Goal: Task Accomplishment & Management: Manage account settings

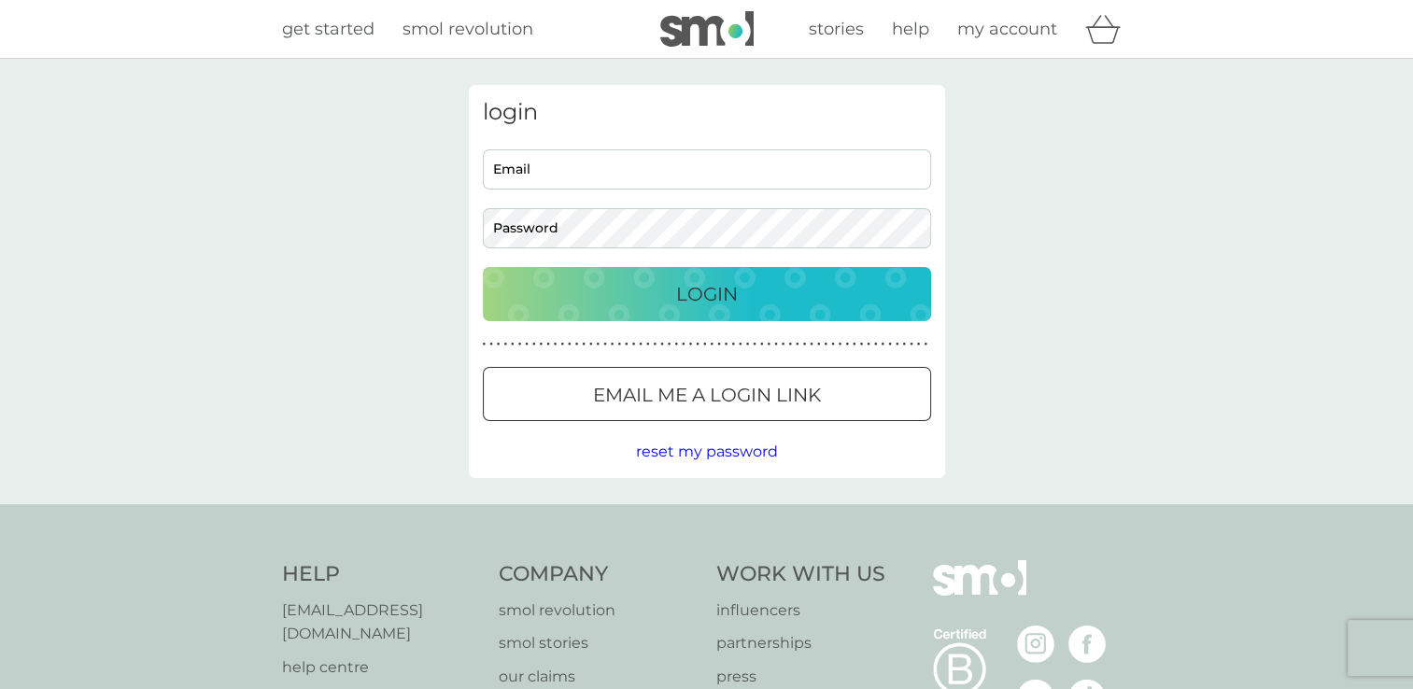
type input "[EMAIL_ADDRESS][DOMAIN_NAME]"
click at [672, 304] on div "Login" at bounding box center [707, 294] width 411 height 30
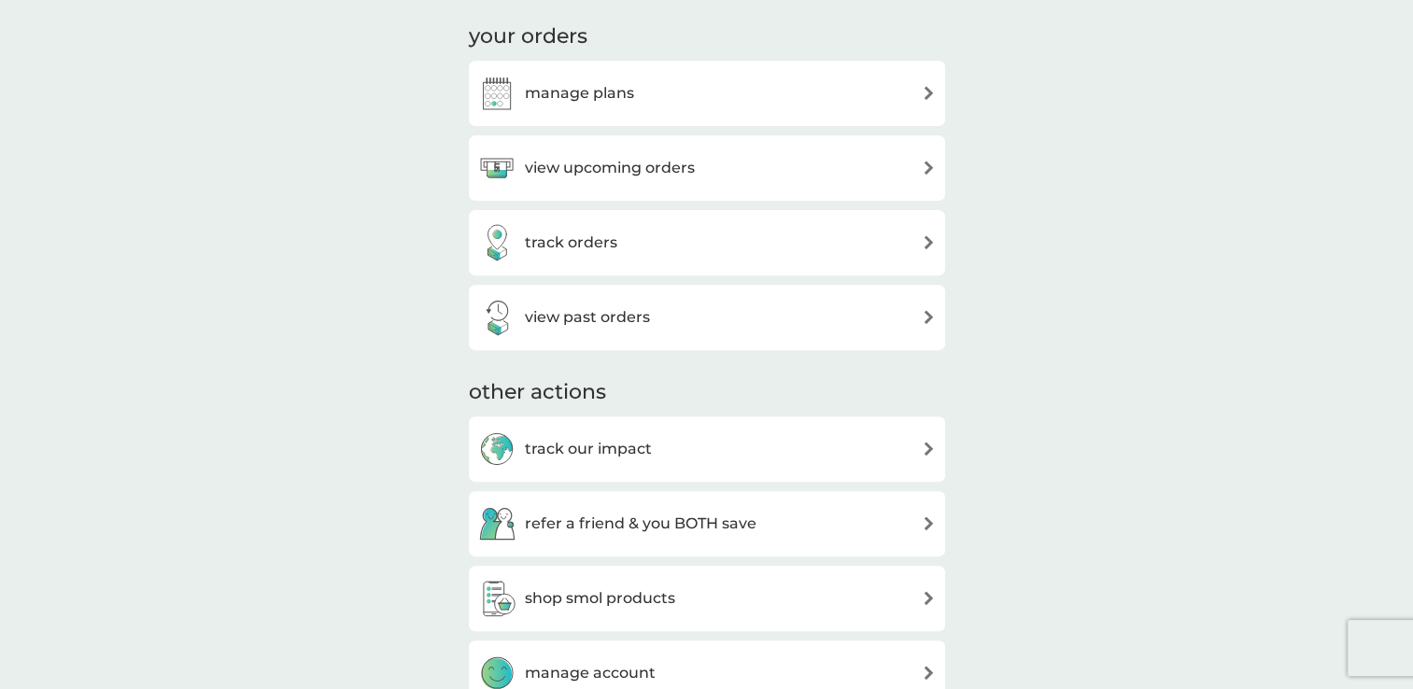
scroll to position [598, 0]
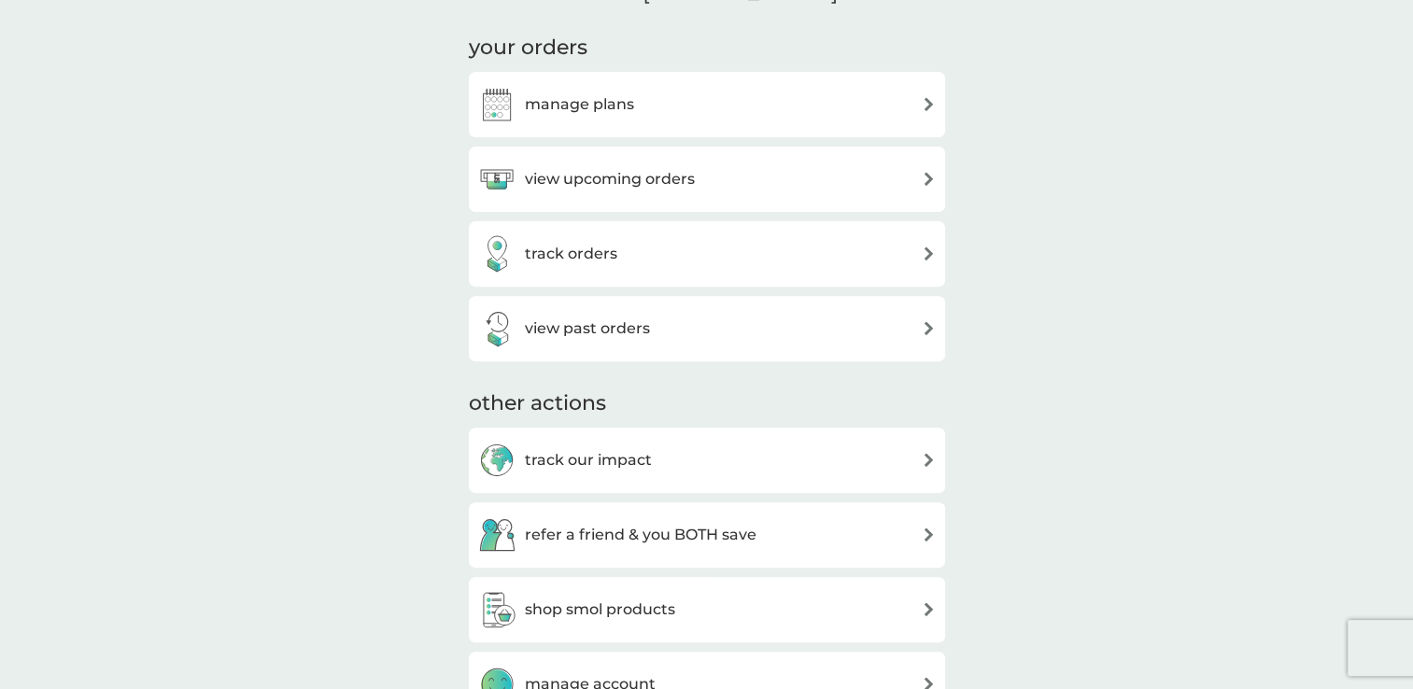
click at [765, 127] on div "manage plans" at bounding box center [707, 104] width 476 height 65
click at [932, 105] on img at bounding box center [929, 104] width 14 height 14
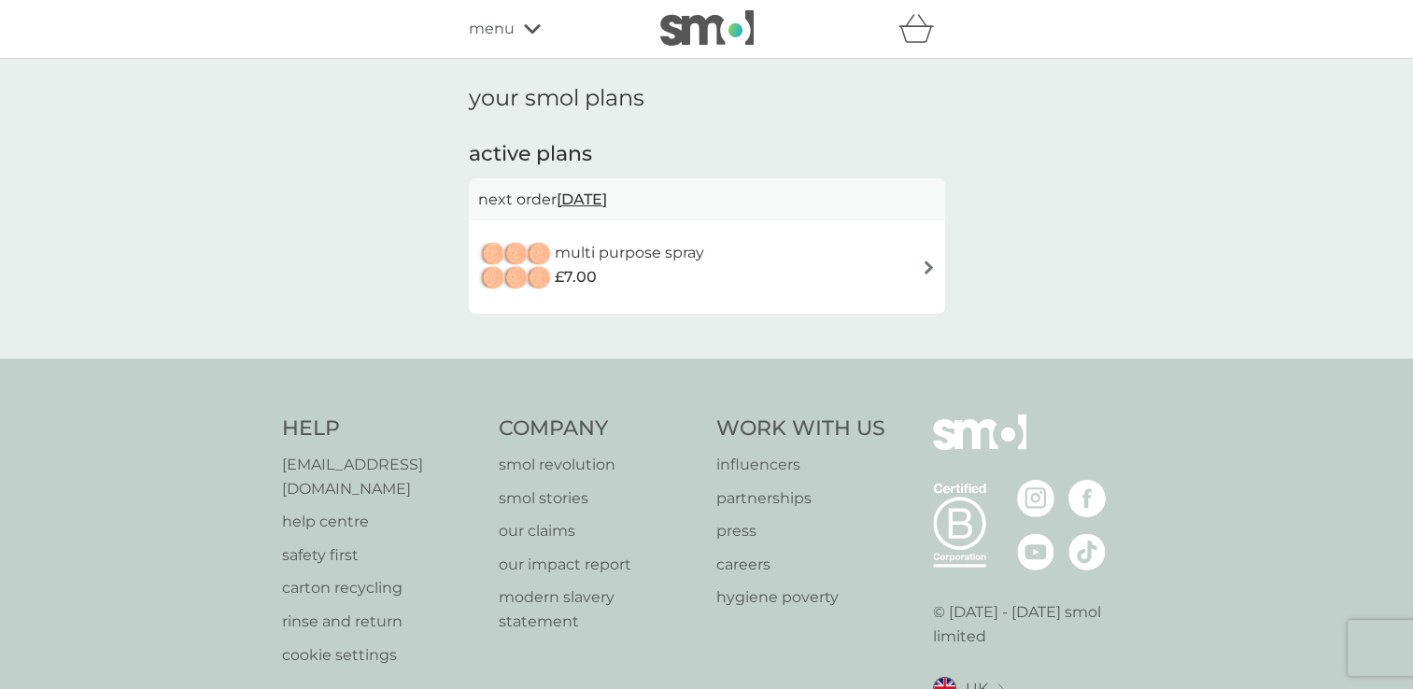
click at [815, 273] on div "multi purpose spray £7.00" at bounding box center [707, 266] width 458 height 65
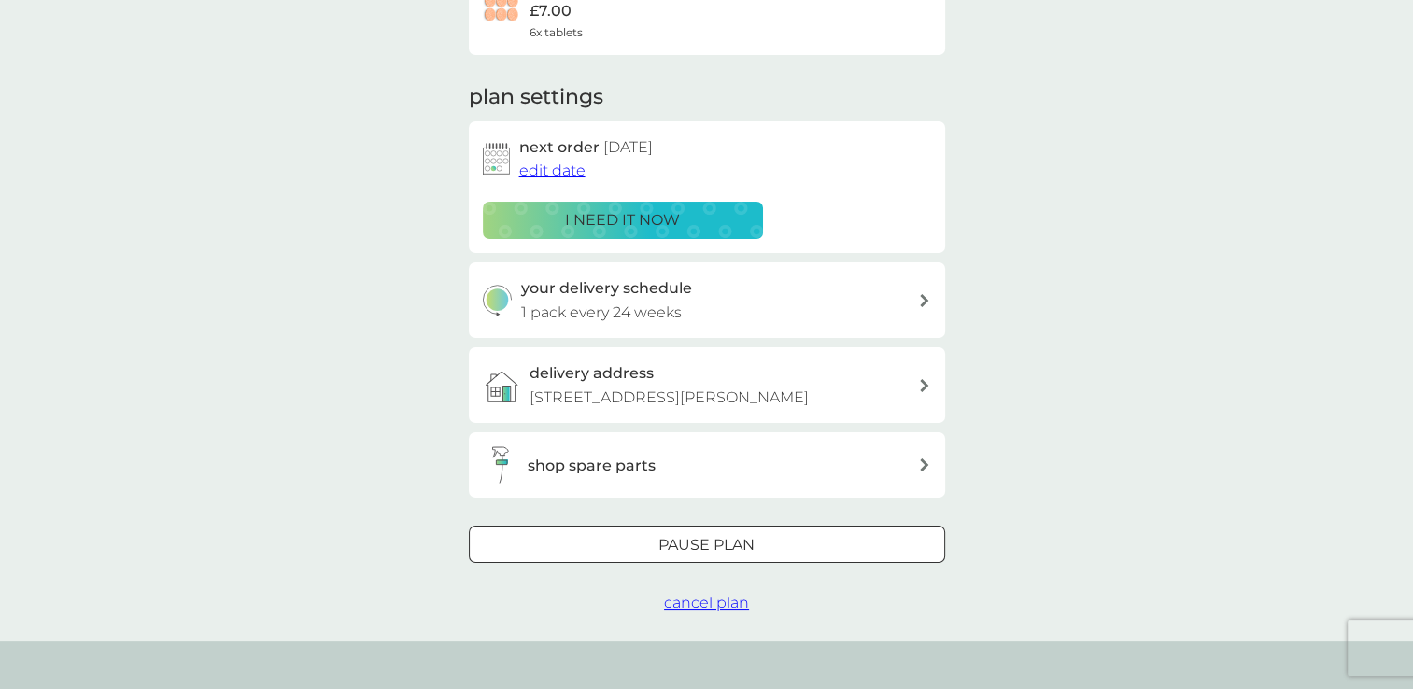
scroll to position [198, 0]
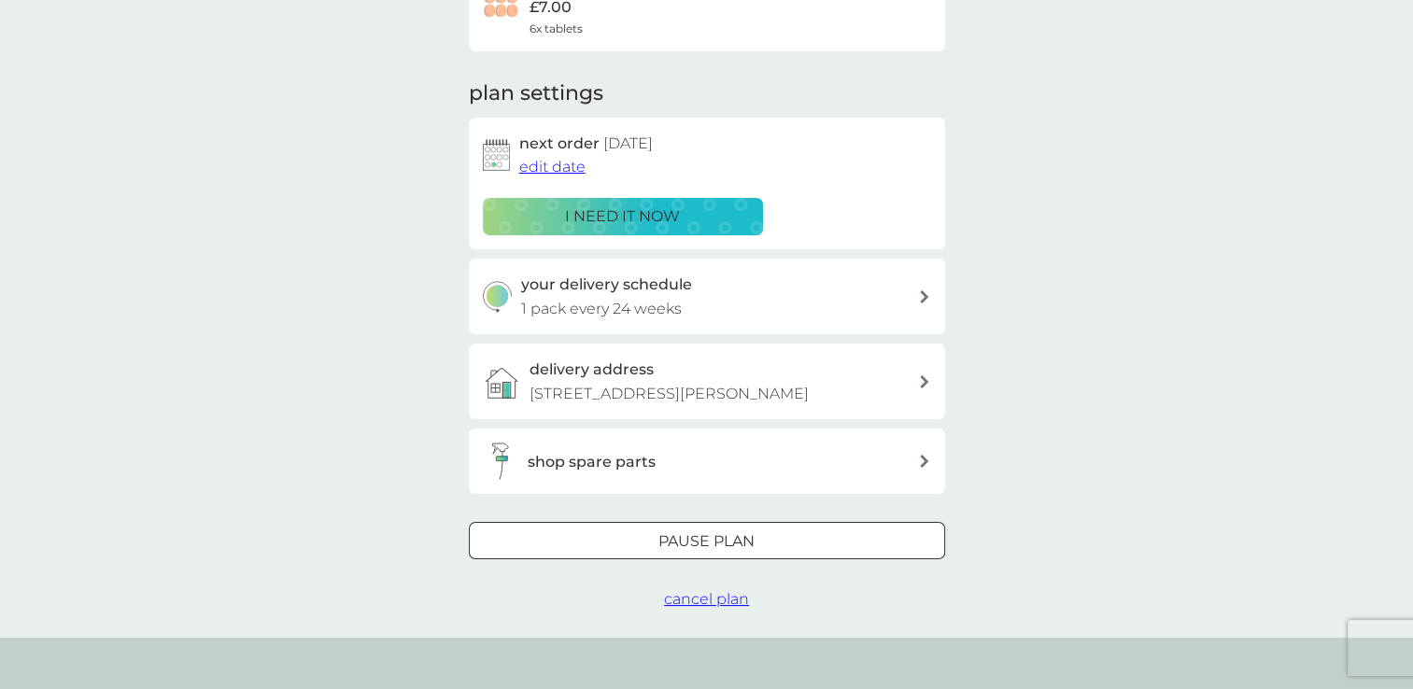
click at [751, 536] on p "Pause plan" at bounding box center [706, 542] width 96 height 24
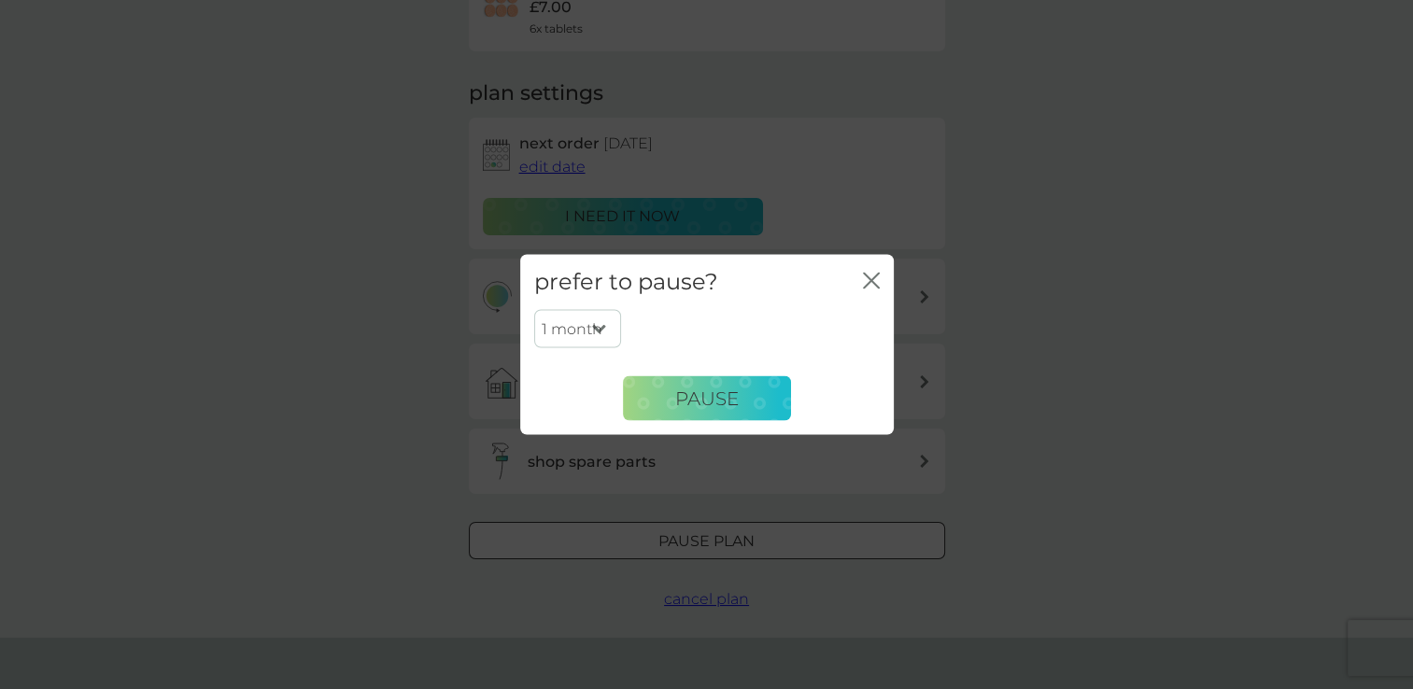
click at [595, 327] on select "1 month 2 months 3 months 4 months 5 months 6 months" at bounding box center [577, 328] width 87 height 39
select select "6"
click at [534, 309] on select "1 month 2 months 3 months 4 months 5 months 6 months" at bounding box center [577, 328] width 87 height 39
click at [737, 403] on span "Pause" at bounding box center [707, 398] width 64 height 22
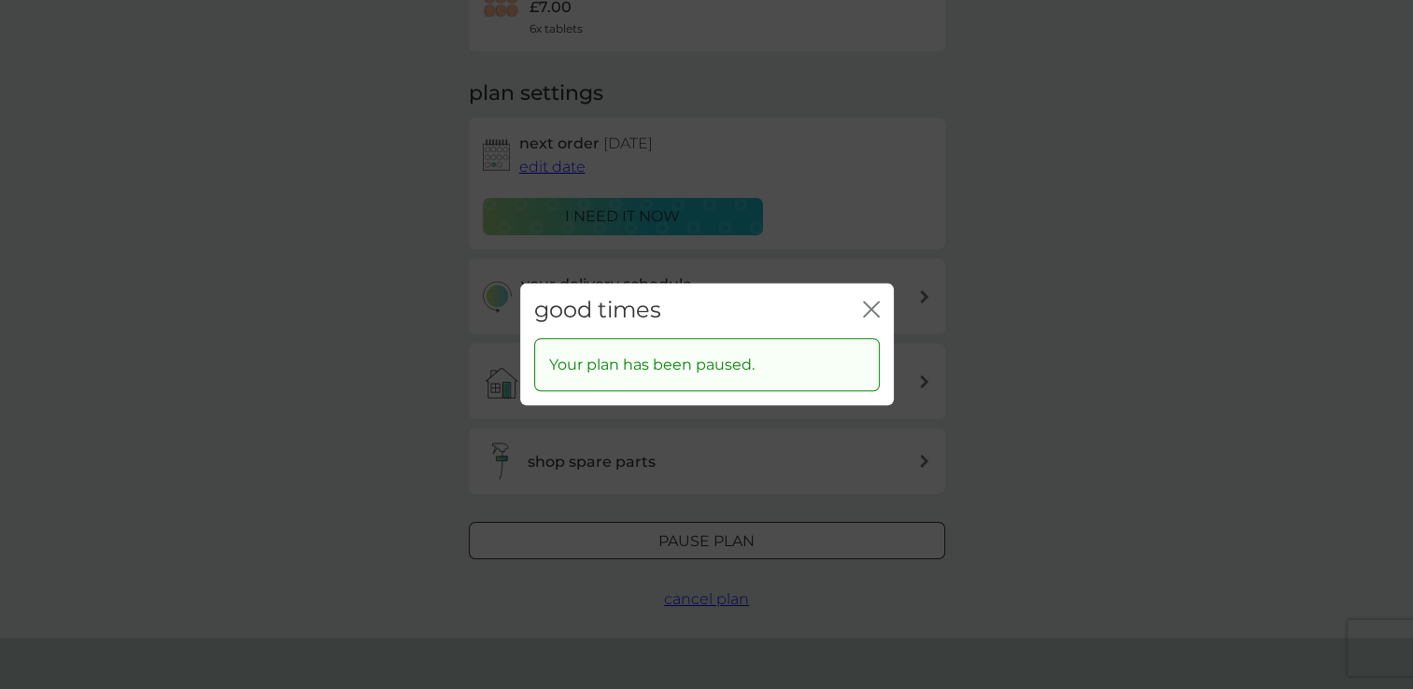
click at [883, 301] on div "good times close" at bounding box center [707, 310] width 374 height 55
click at [870, 313] on icon "close" at bounding box center [871, 309] width 17 height 17
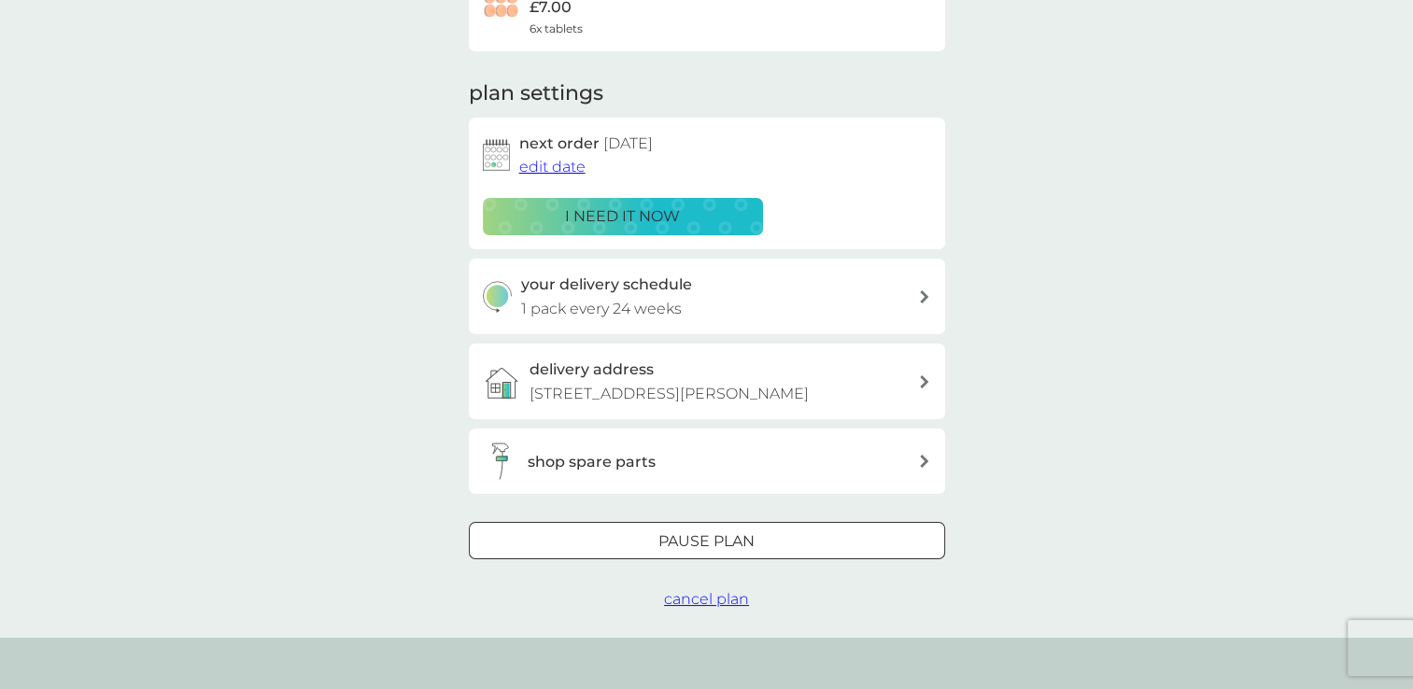
click at [713, 601] on span "cancel plan" at bounding box center [706, 599] width 85 height 18
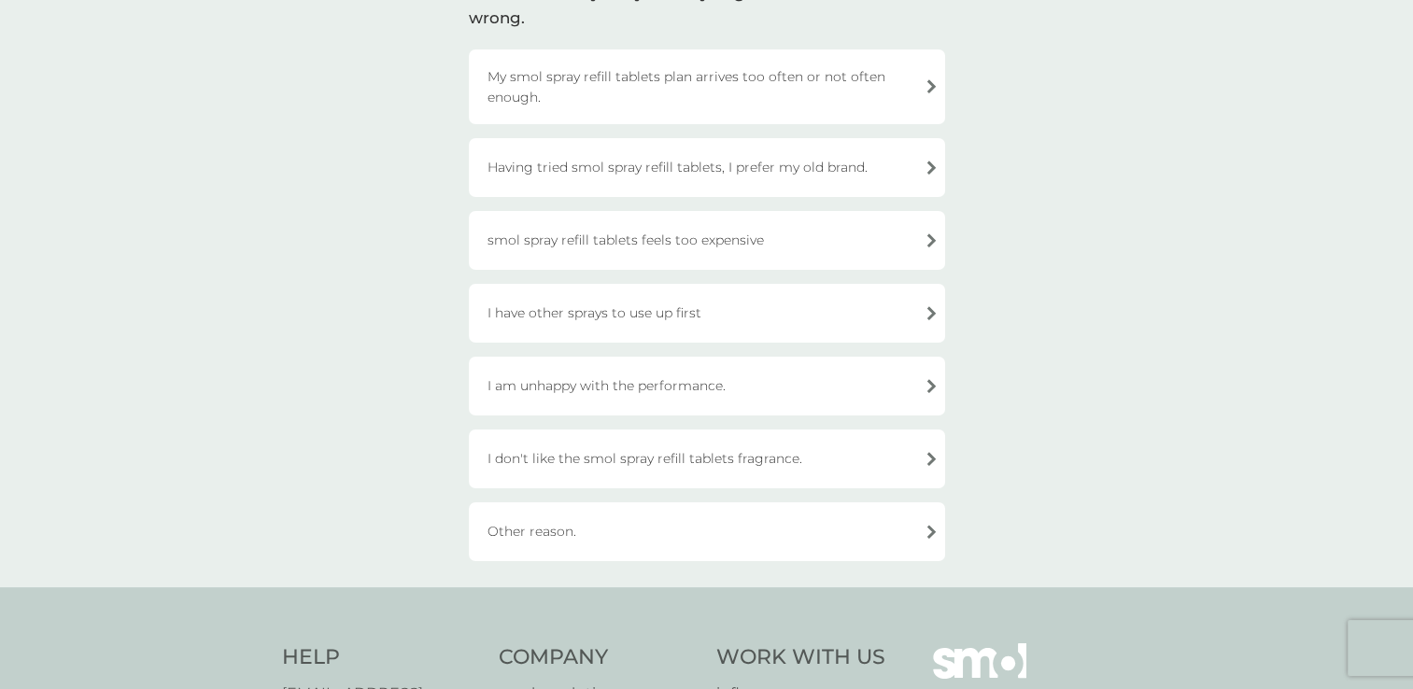
scroll to position [176, 0]
click at [875, 105] on div "My smol spray refill tablets plan arrives too often or not often enough." at bounding box center [707, 83] width 476 height 75
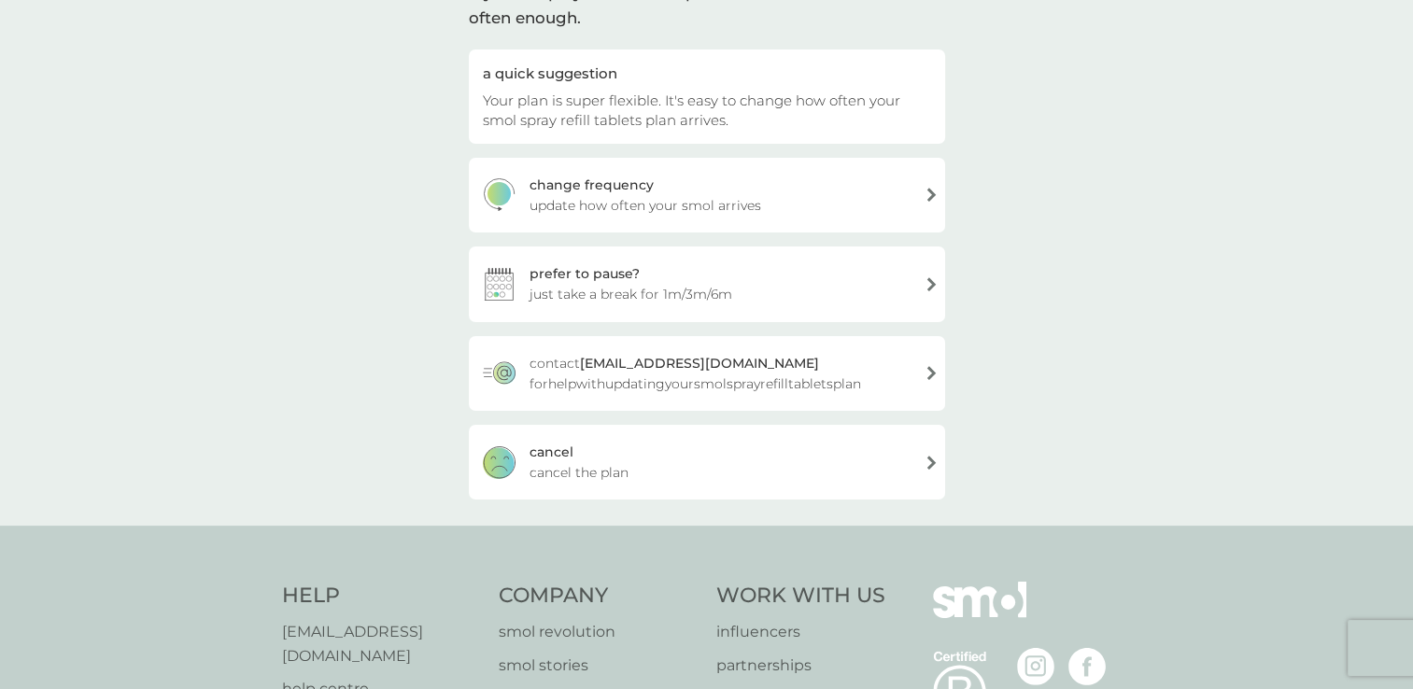
click at [863, 460] on div "[PERSON_NAME] the plan" at bounding box center [707, 462] width 476 height 75
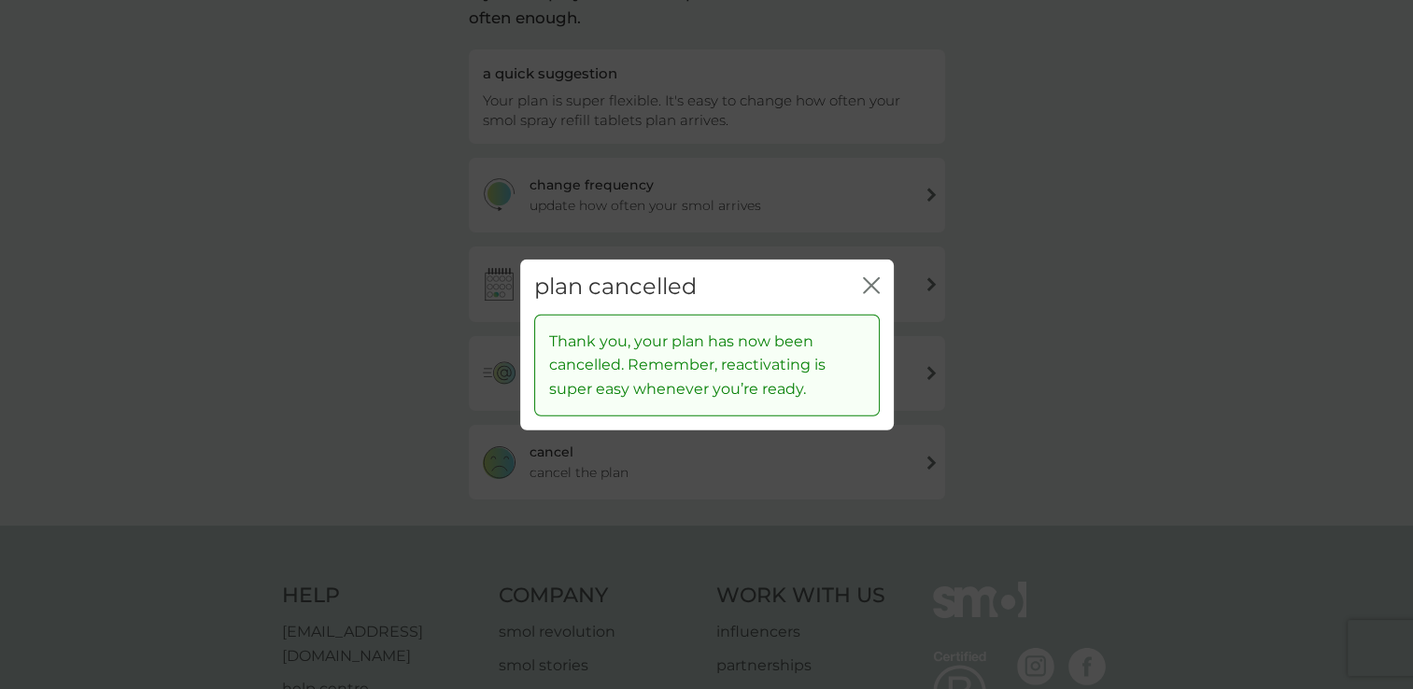
click at [869, 286] on icon "close" at bounding box center [871, 285] width 17 height 17
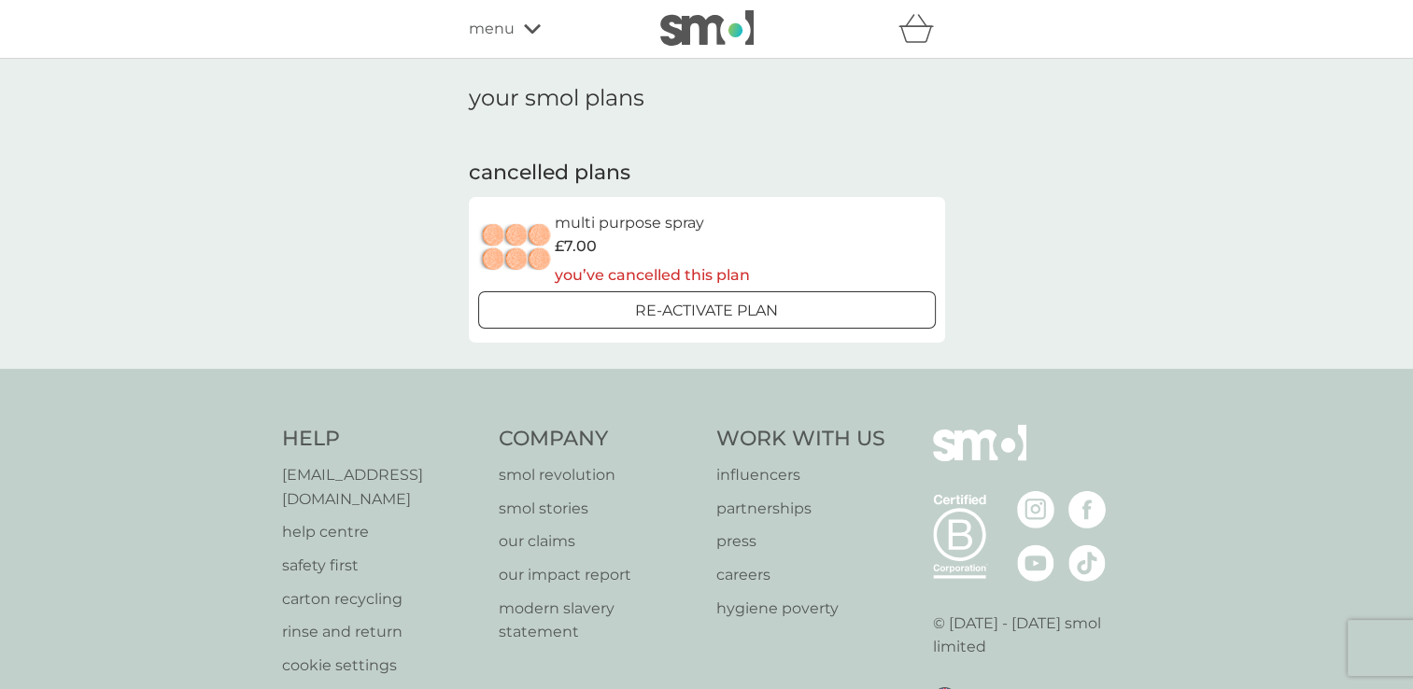
click at [492, 35] on span "menu" at bounding box center [492, 29] width 46 height 24
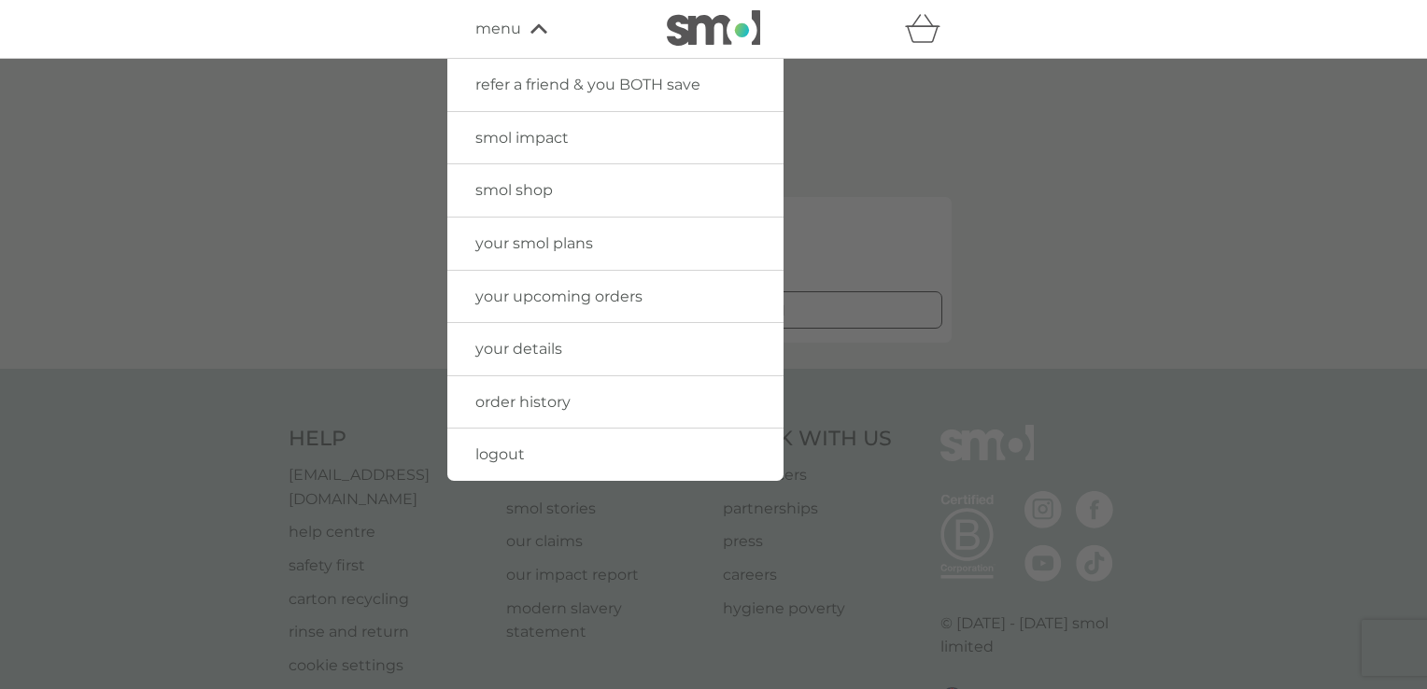
click at [540, 189] on span "smol shop" at bounding box center [514, 190] width 78 height 18
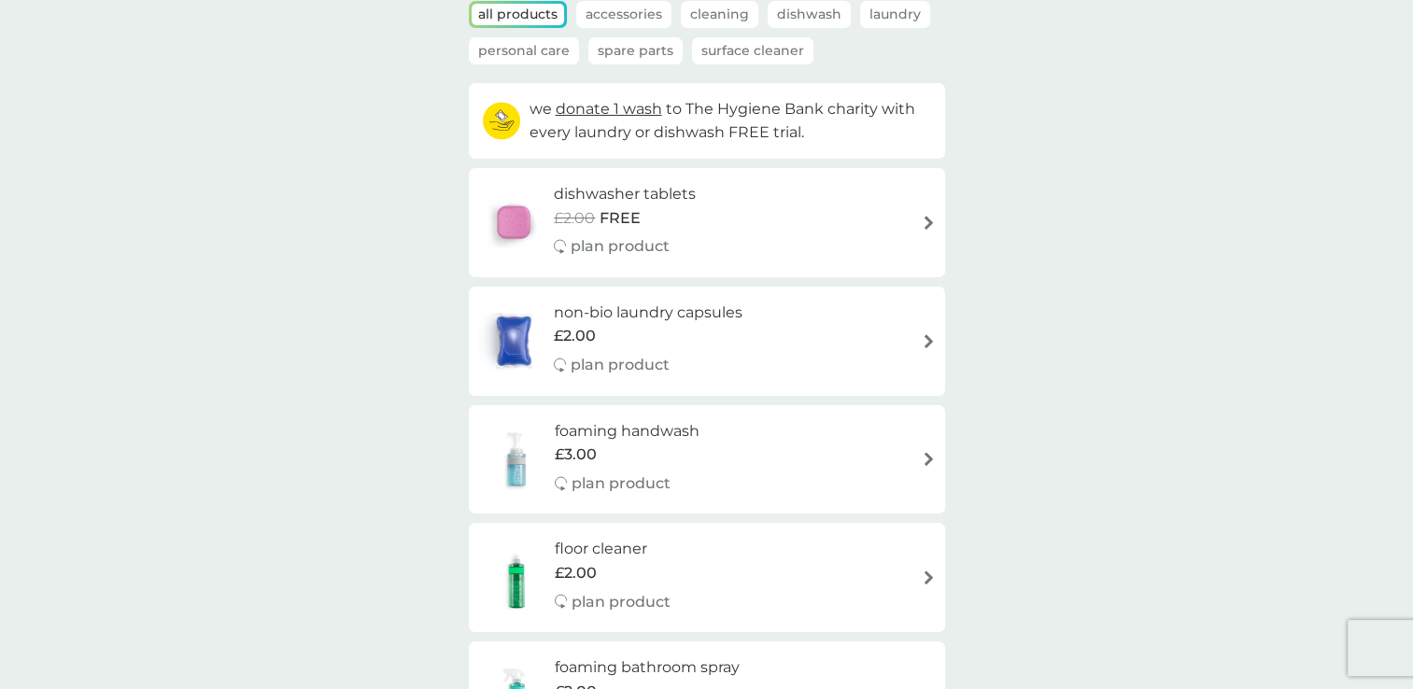
scroll to position [149, 0]
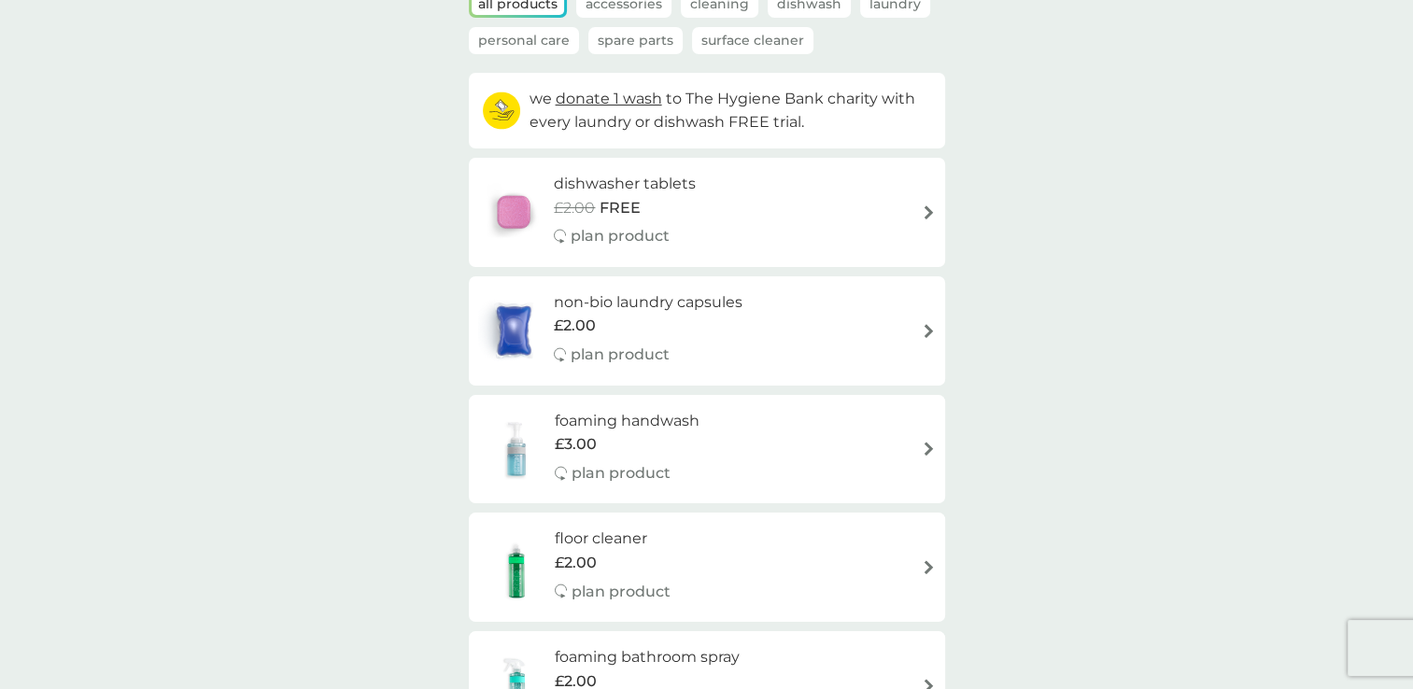
click at [786, 219] on div "dishwasher tablets £2.00 FREE plan product" at bounding box center [707, 212] width 458 height 81
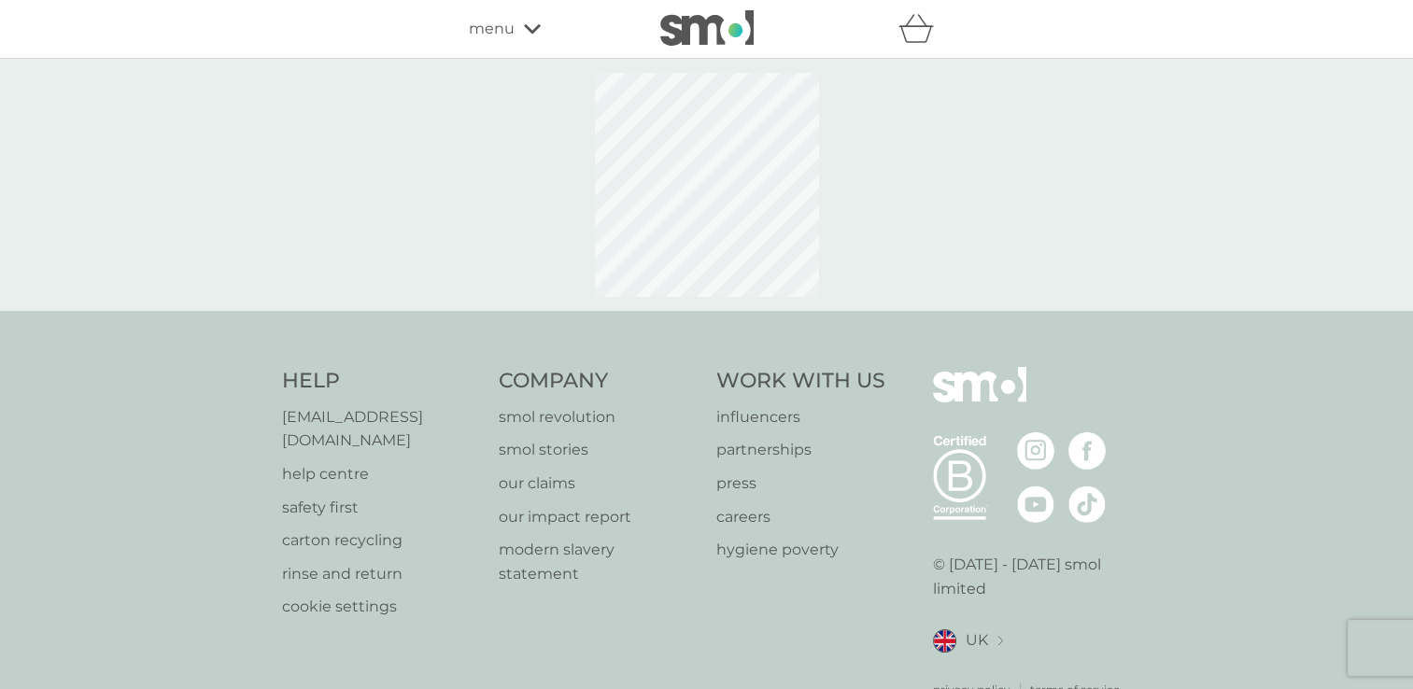
select select "42"
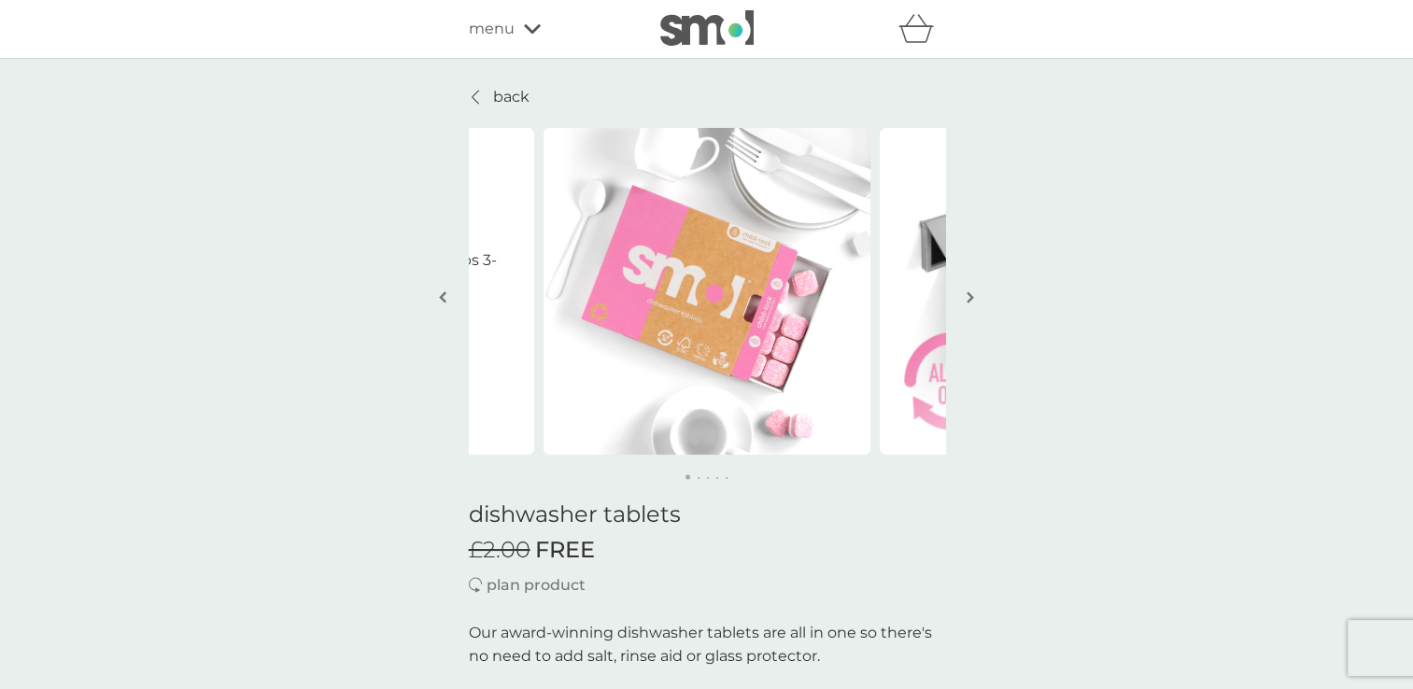
click at [971, 298] on img "button" at bounding box center [970, 297] width 7 height 14
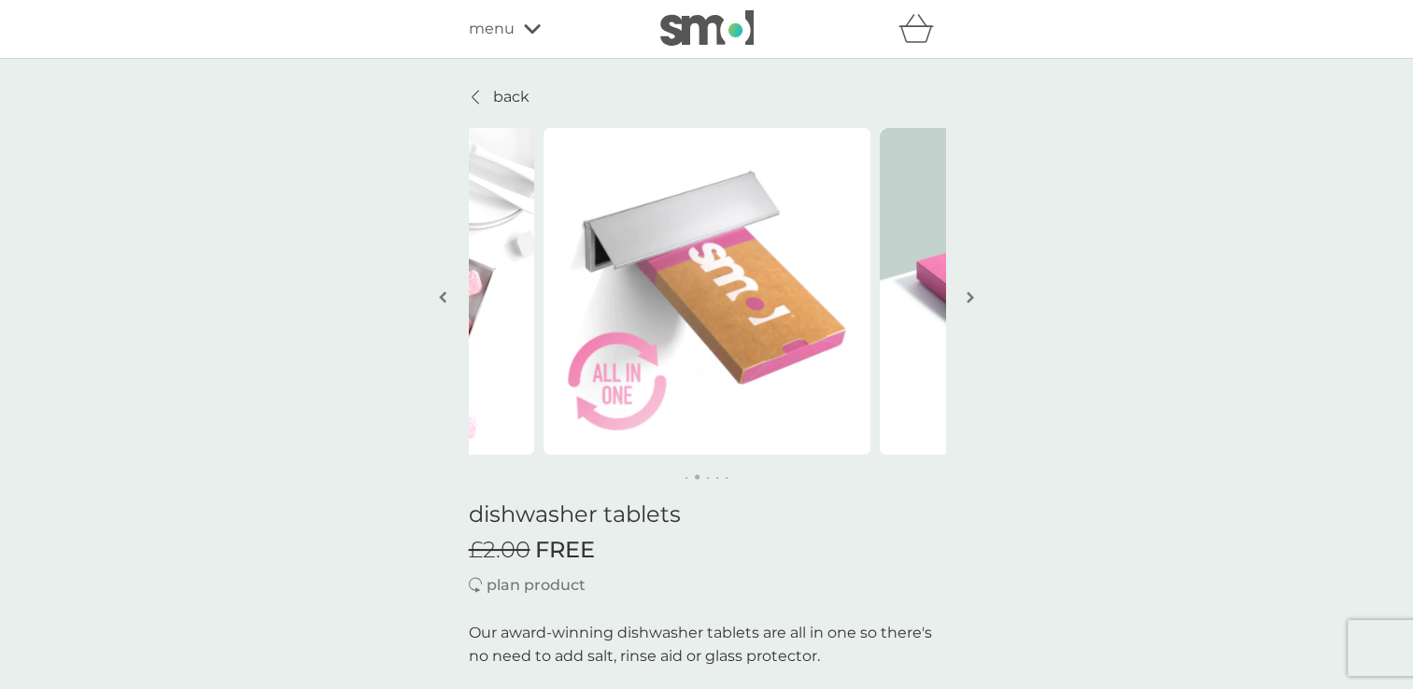
click at [971, 298] on img "button" at bounding box center [970, 297] width 7 height 14
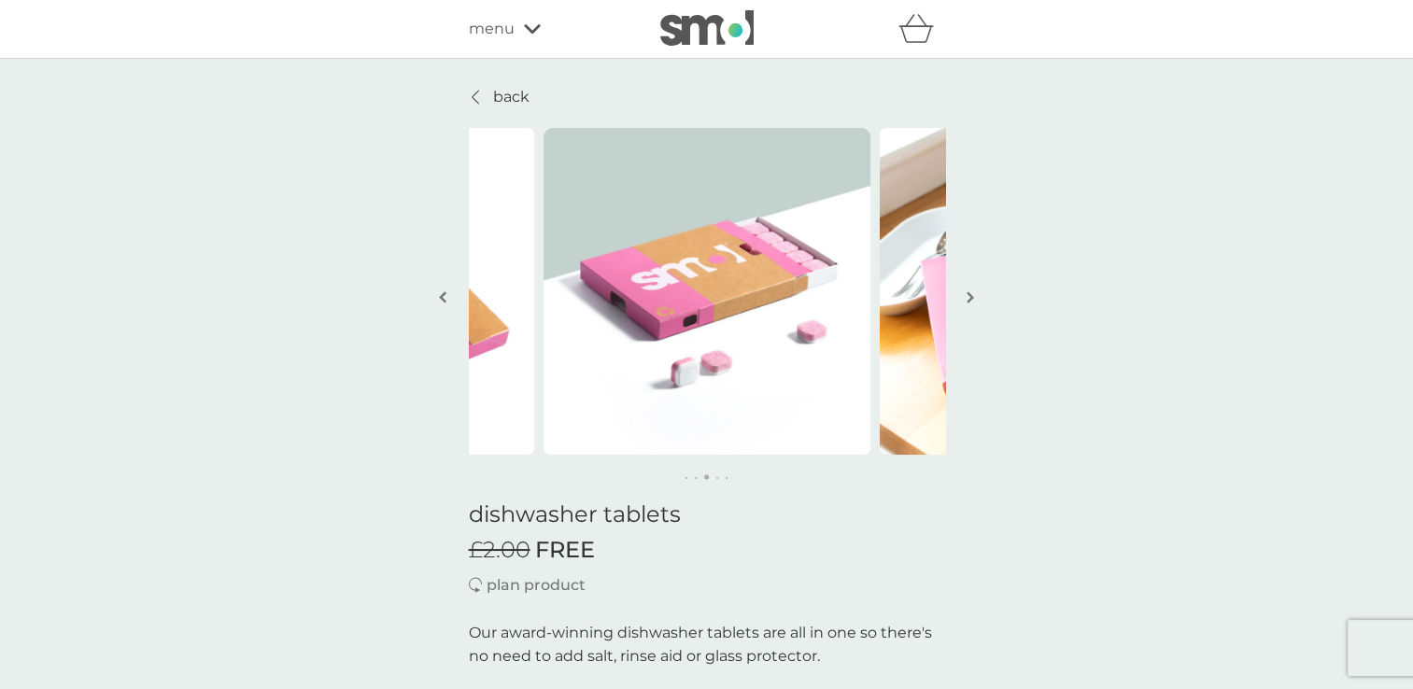
click at [971, 298] on img "button" at bounding box center [970, 297] width 7 height 14
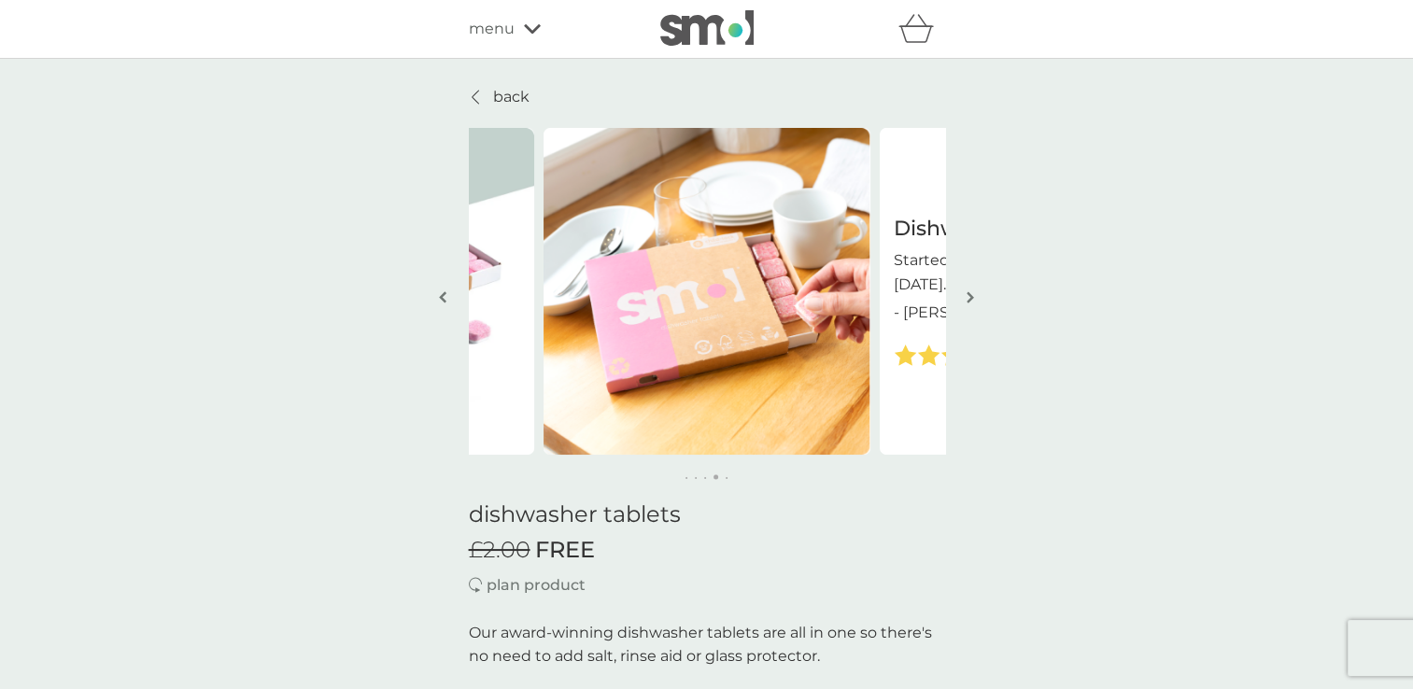
click at [506, 42] on div "refer a friend & you BOTH save smol impact smol shop your smol plans your upcom…" at bounding box center [707, 28] width 476 height 37
click at [504, 30] on span "menu" at bounding box center [492, 29] width 46 height 24
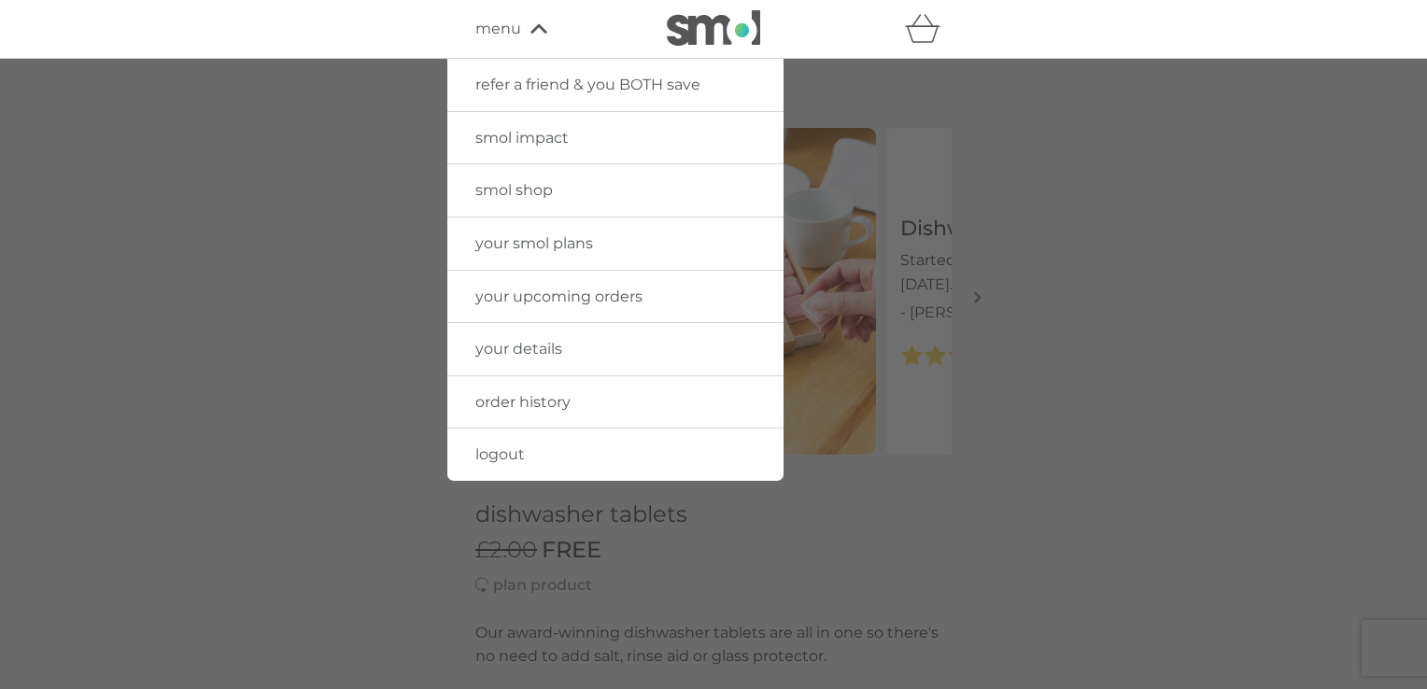
click at [586, 200] on link "smol shop" at bounding box center [615, 190] width 336 height 52
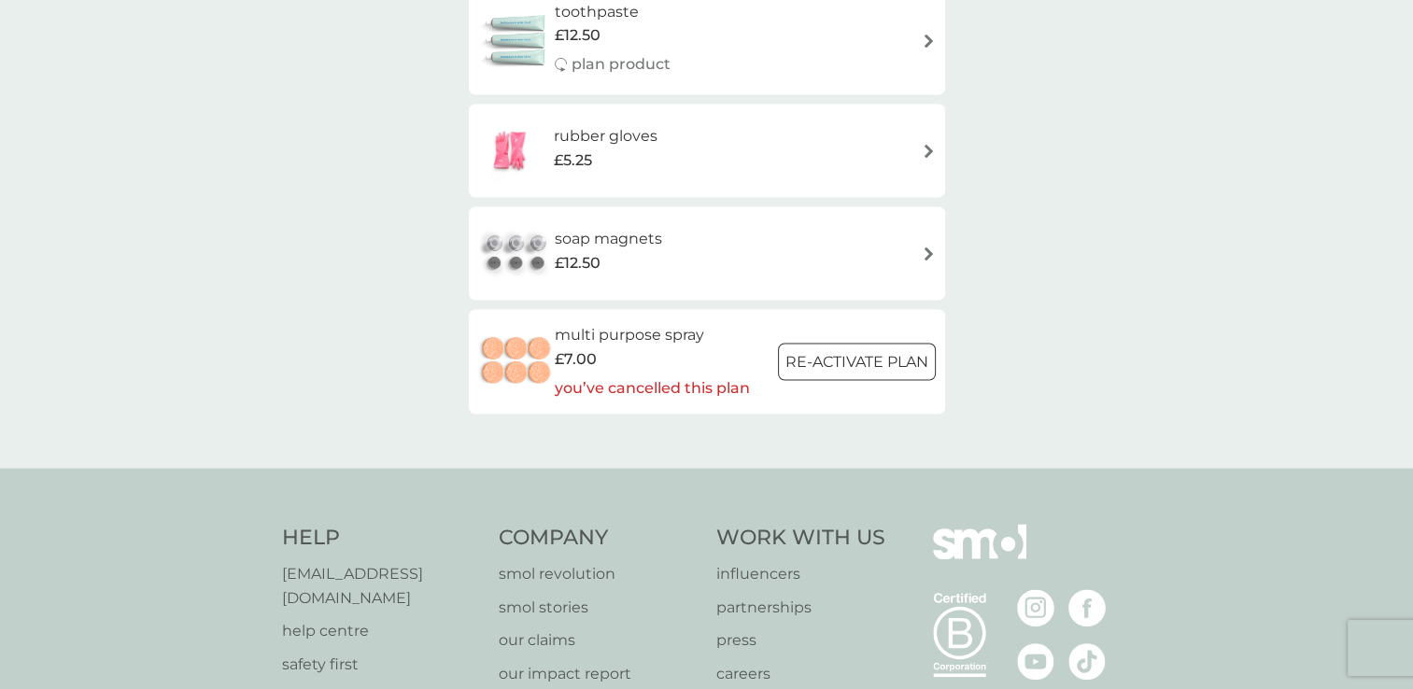
scroll to position [2727, 0]
